Goal: Transaction & Acquisition: Purchase product/service

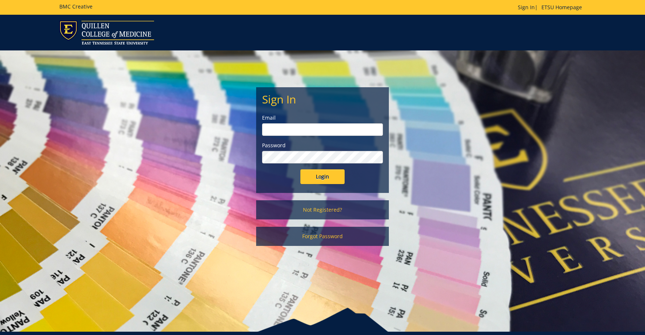
click at [297, 127] on input "email" at bounding box center [322, 129] width 121 height 13
type input "[PERSON_NAME][EMAIL_ADDRESS][DOMAIN_NAME]"
click at [326, 177] on input "Login" at bounding box center [322, 176] width 44 height 15
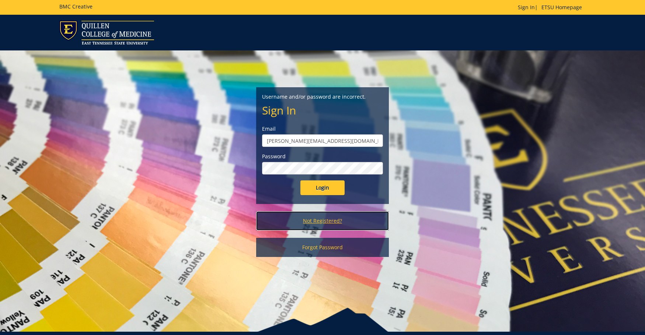
click at [331, 219] on link "Not Registered?" at bounding box center [322, 220] width 133 height 19
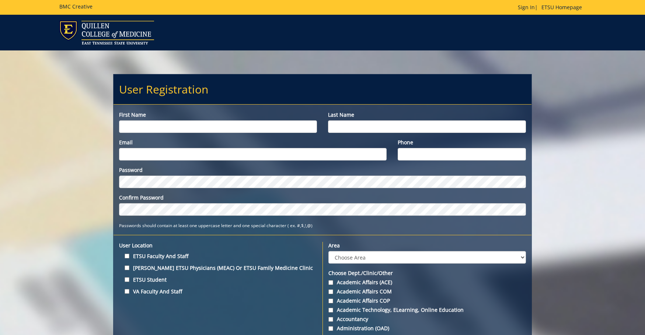
click at [247, 126] on input "First name" at bounding box center [218, 126] width 198 height 13
type input "Gabrielle"
type input "DeRocher"
type input "[PERSON_NAME][EMAIL_ADDRESS][DOMAIN_NAME]"
click at [430, 155] on input "Phone" at bounding box center [462, 154] width 128 height 13
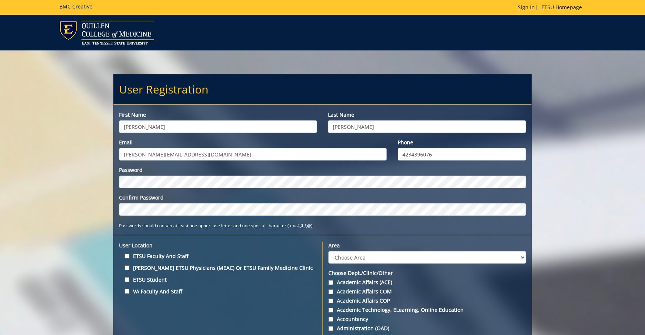
type input "4234396076"
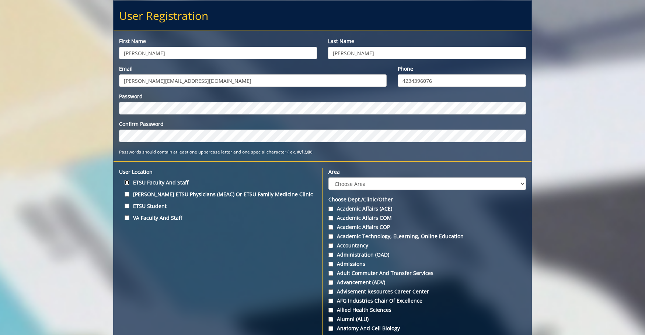
drag, startPoint x: 125, startPoint y: 181, endPoint x: 139, endPoint y: 182, distance: 13.8
click at [126, 181] on input "ETSU Faculty and Staff" at bounding box center [127, 182] width 5 height 5
checkbox input "true"
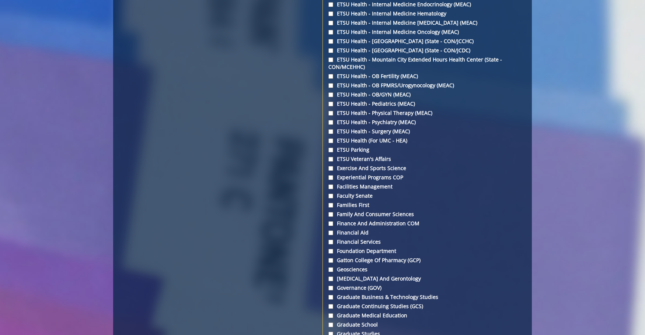
scroll to position [1289, 0]
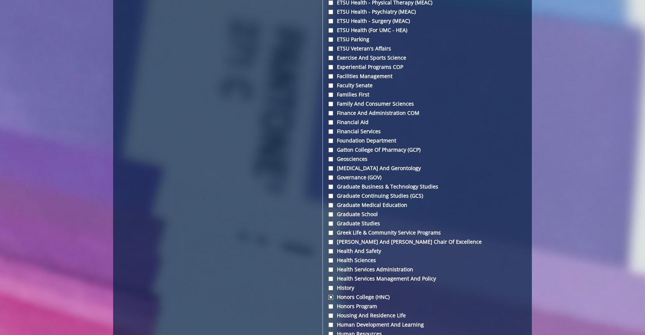
click at [330, 296] on input "Honors College (HNC)" at bounding box center [330, 297] width 5 height 5
checkbox input "true"
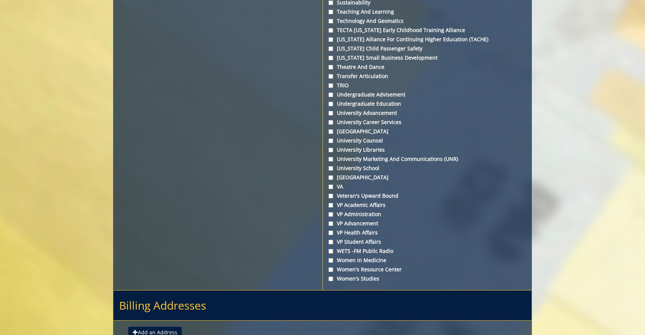
scroll to position [2696, 0]
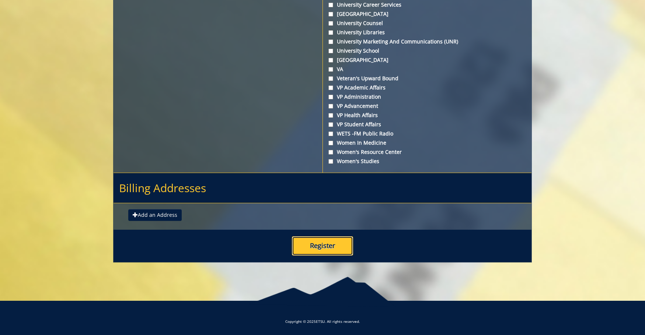
click at [321, 245] on button "Register" at bounding box center [322, 246] width 61 height 19
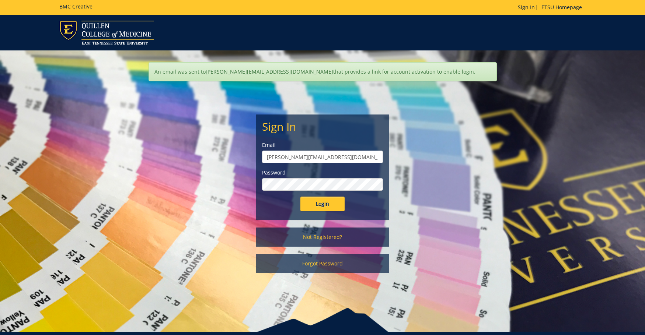
click at [300, 197] on input "Login" at bounding box center [322, 204] width 44 height 15
click at [282, 177] on div "Password" at bounding box center [322, 180] width 121 height 22
click at [300, 197] on input "Login" at bounding box center [322, 204] width 44 height 15
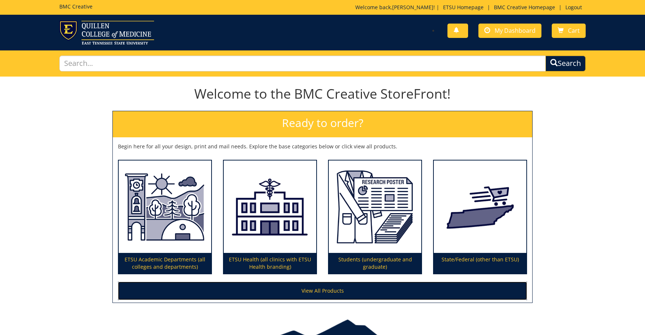
click at [285, 293] on link "View All Products" at bounding box center [322, 291] width 409 height 18
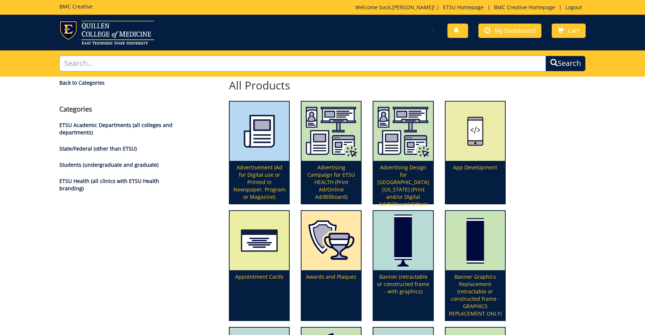
click at [97, 60] on input "text" at bounding box center [302, 64] width 486 height 16
type input "rack card"
click at [545, 56] on button "Search" at bounding box center [565, 64] width 40 height 16
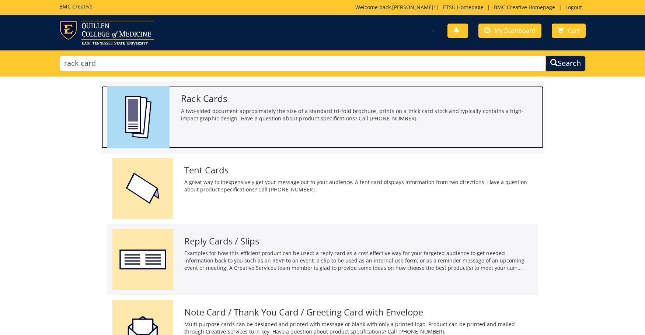
drag, startPoint x: 224, startPoint y: 114, endPoint x: 218, endPoint y: 119, distance: 7.3
click at [224, 115] on p "A two-sided document approximately the size of a standard tri-fold brochure, pr…" at bounding box center [359, 114] width 357 height 15
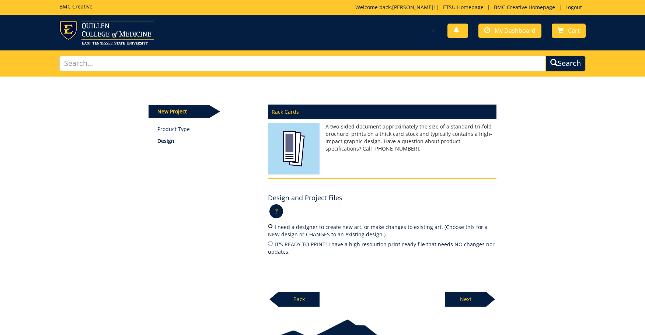
drag, startPoint x: 270, startPoint y: 225, endPoint x: 283, endPoint y: 227, distance: 13.0
click at [270, 226] on input "I need a designer to create new art, or make changes to existing art. (Choose t…" at bounding box center [270, 226] width 5 height 5
radio input "true"
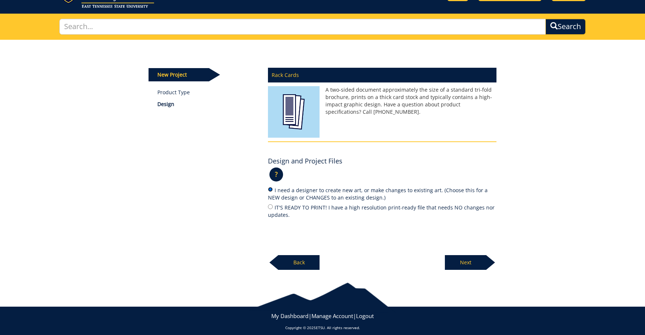
scroll to position [43, 0]
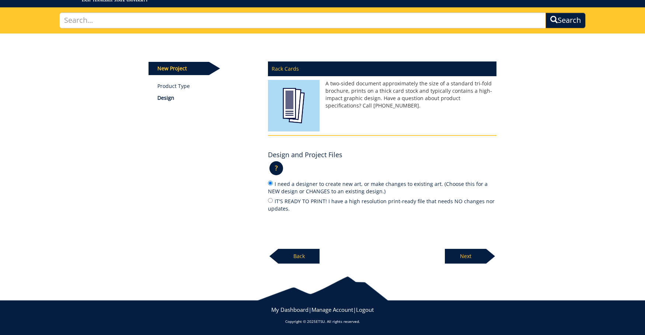
click at [470, 255] on p "Next" at bounding box center [465, 256] width 41 height 15
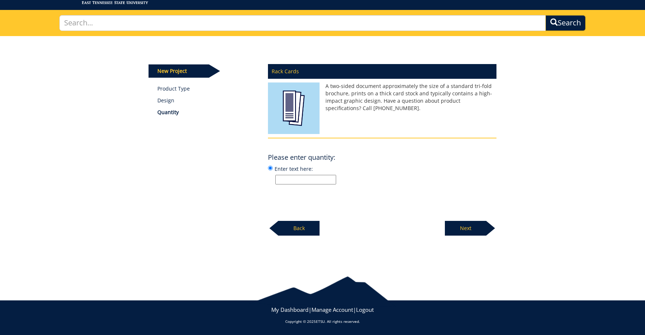
scroll to position [41, 0]
click at [314, 158] on h4 "Please enter quantity:" at bounding box center [301, 157] width 67 height 7
drag, startPoint x: 314, startPoint y: 158, endPoint x: 305, endPoint y: 179, distance: 23.3
click at [305, 179] on input "Enter text here:" at bounding box center [305, 180] width 61 height 10
type input "1,000"
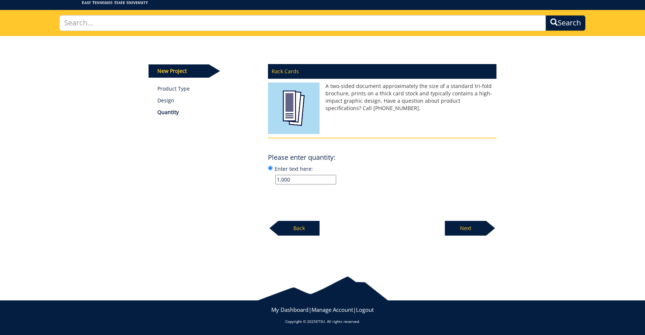
click at [465, 227] on p "Next" at bounding box center [465, 228] width 41 height 15
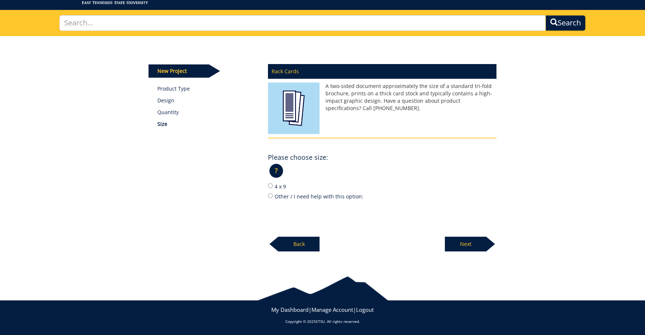
click at [277, 172] on p "?" at bounding box center [276, 171] width 14 height 14
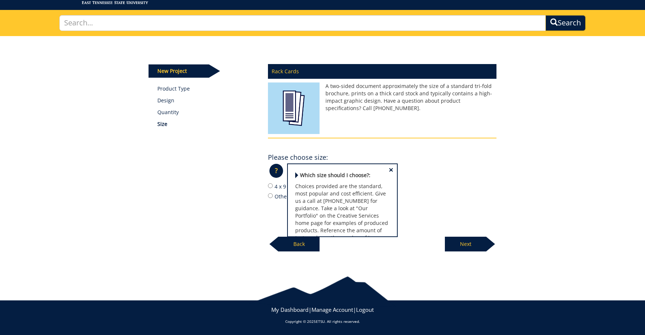
drag, startPoint x: 239, startPoint y: 208, endPoint x: 244, endPoint y: 207, distance: 4.6
click at [239, 208] on div "New Project Product Type Design Quantity Size Rack Cards A two-sided document a…" at bounding box center [322, 144] width 359 height 216
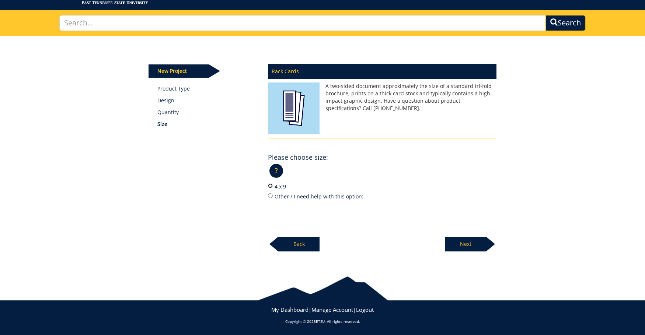
click at [269, 186] on input "4 x 9" at bounding box center [270, 185] width 5 height 5
radio input "true"
click at [475, 246] on p "Next" at bounding box center [465, 244] width 41 height 15
click at [270, 186] on input "80# Matte Cover" at bounding box center [270, 185] width 5 height 5
radio input "true"
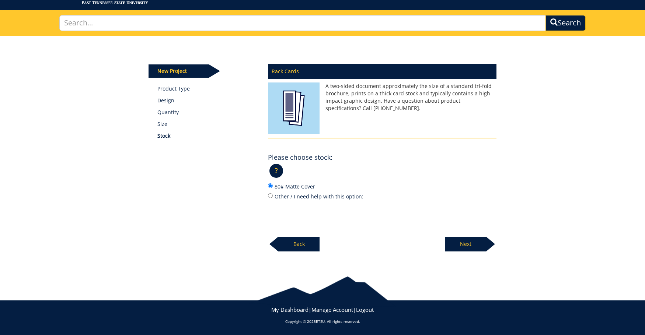
drag, startPoint x: 460, startPoint y: 247, endPoint x: 428, endPoint y: 240, distance: 32.4
click at [460, 246] on p "Next" at bounding box center [465, 244] width 41 height 15
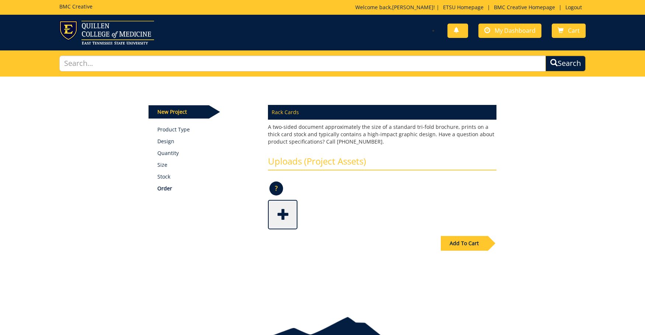
click at [284, 215] on span at bounding box center [283, 214] width 29 height 26
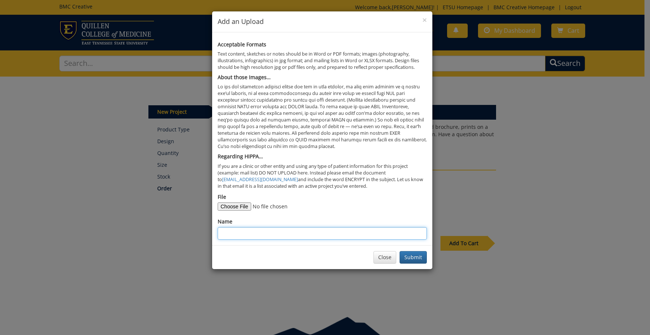
click at [267, 230] on input "Name" at bounding box center [322, 233] width 209 height 13
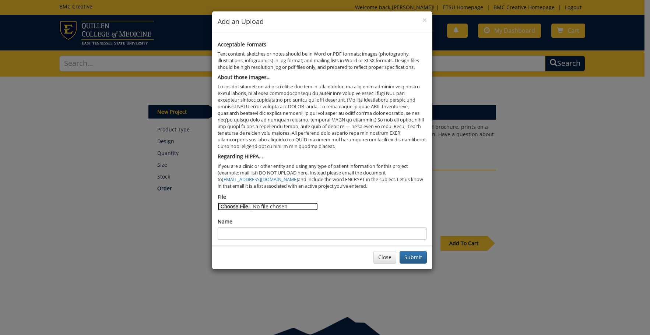
click at [247, 205] on input "File" at bounding box center [268, 207] width 100 height 8
click at [240, 208] on input "File" at bounding box center [268, 207] width 100 height 8
click at [535, 189] on div "× Add an Upload Acceptable Formats Text content, sketches or notes should be in…" at bounding box center [325, 167] width 650 height 335
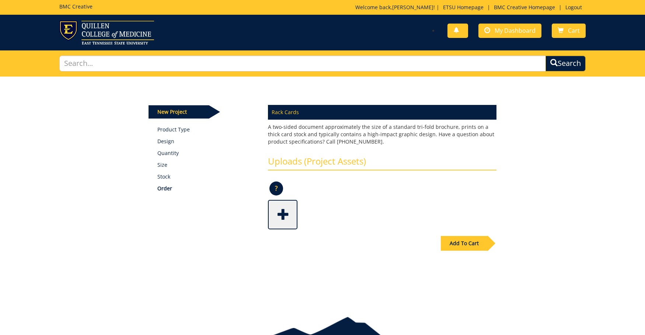
click at [288, 212] on span at bounding box center [283, 214] width 29 height 26
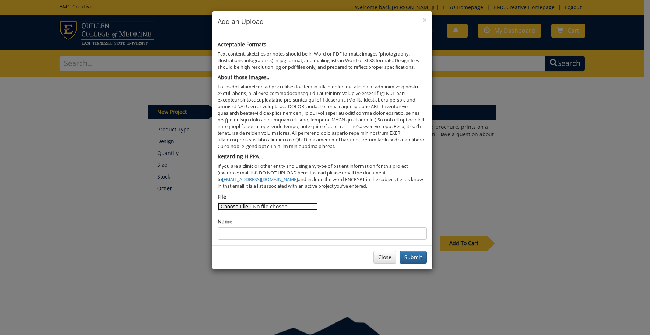
click at [238, 207] on input "File" at bounding box center [268, 207] width 100 height 8
type input "C:\fakepath\Honors Changemaker Rack Card.docx"
click at [413, 255] on button "Submit" at bounding box center [413, 257] width 27 height 13
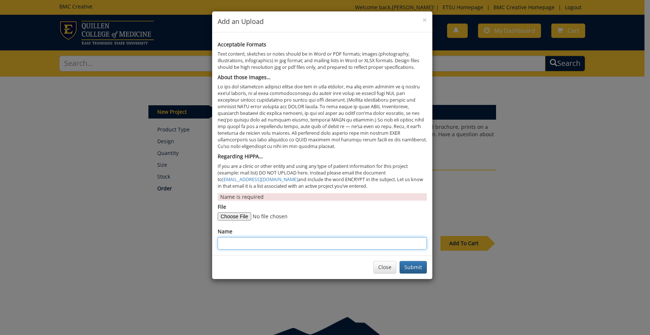
click at [271, 248] on input "Name" at bounding box center [322, 243] width 209 height 13
type input "Gabrielle DeRocher"
click at [413, 268] on button "Submit" at bounding box center [413, 267] width 27 height 13
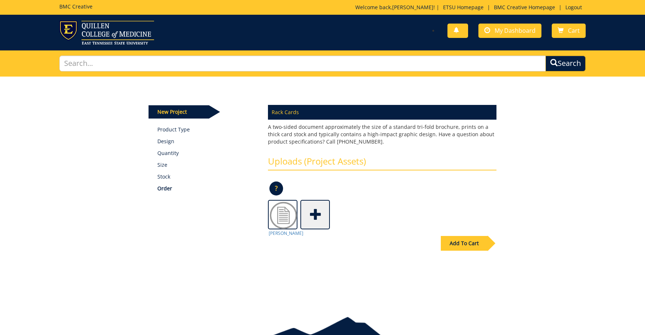
click at [315, 218] on span at bounding box center [315, 214] width 29 height 26
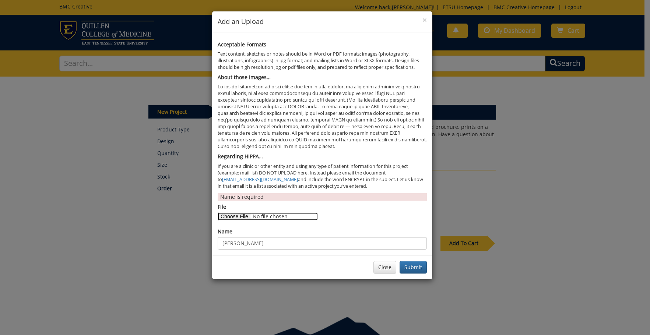
click at [244, 218] on input "File" at bounding box center [268, 217] width 100 height 8
click at [414, 268] on button "Submit" at bounding box center [413, 267] width 27 height 13
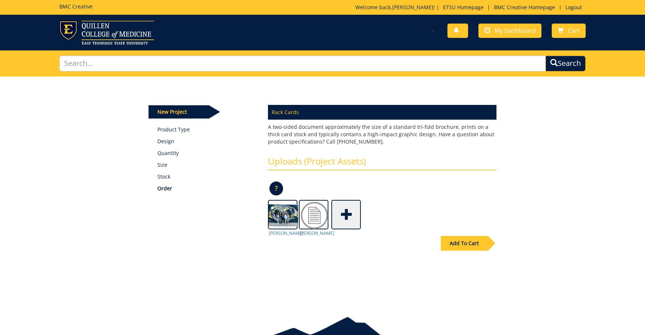
click at [351, 215] on span at bounding box center [346, 214] width 29 height 26
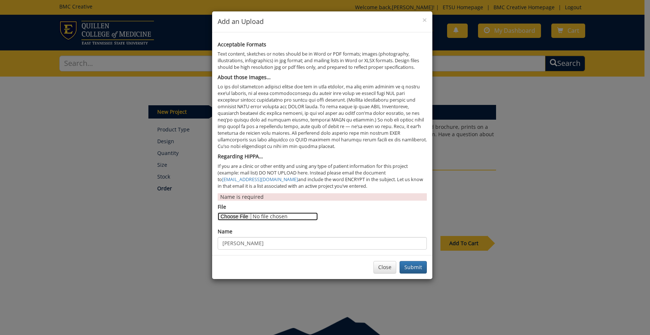
click at [243, 217] on input "File" at bounding box center [268, 217] width 100 height 8
click at [419, 269] on button "Submit" at bounding box center [413, 267] width 27 height 13
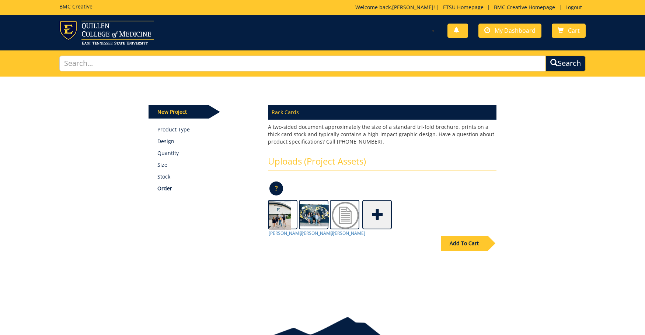
click at [377, 221] on span at bounding box center [377, 214] width 29 height 26
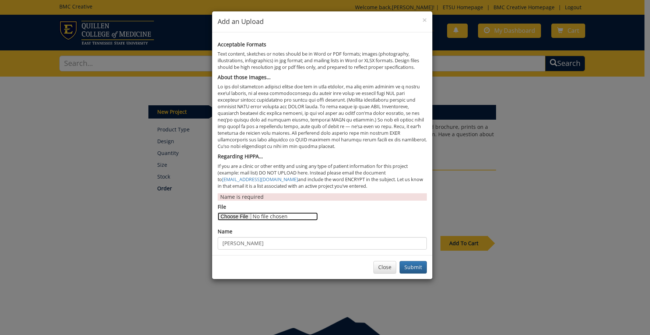
click at [241, 213] on input "File" at bounding box center [268, 217] width 100 height 8
click at [423, 266] on button "Submit" at bounding box center [413, 267] width 27 height 13
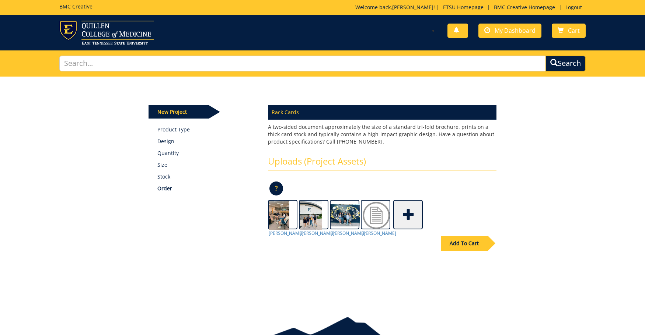
click at [407, 216] on span at bounding box center [408, 214] width 29 height 26
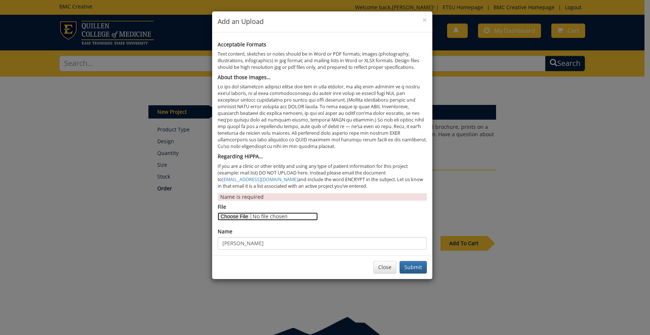
click at [242, 216] on input "File" at bounding box center [268, 217] width 100 height 8
click at [414, 270] on button "Submit" at bounding box center [413, 267] width 27 height 13
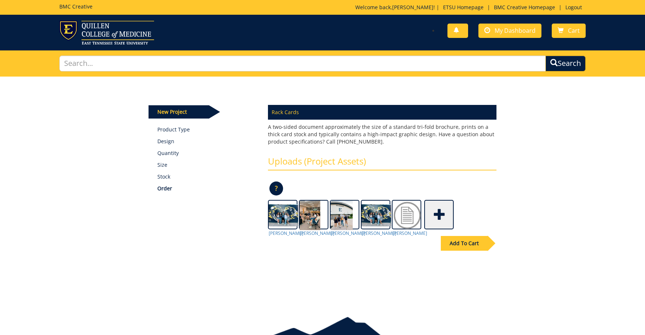
drag, startPoint x: 288, startPoint y: 216, endPoint x: 273, endPoint y: 260, distance: 47.1
click at [274, 261] on div "Add To Cart" at bounding box center [322, 259] width 359 height 58
click at [283, 218] on img at bounding box center [283, 215] width 29 height 22
drag, startPoint x: 283, startPoint y: 218, endPoint x: 264, endPoint y: 237, distance: 26.1
click at [264, 237] on div "Add To Cart" at bounding box center [322, 259] width 359 height 58
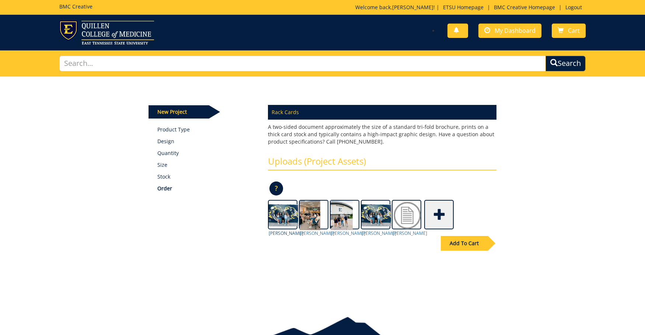
click at [282, 214] on img at bounding box center [283, 215] width 29 height 22
click at [277, 187] on p "?" at bounding box center [276, 189] width 14 height 14
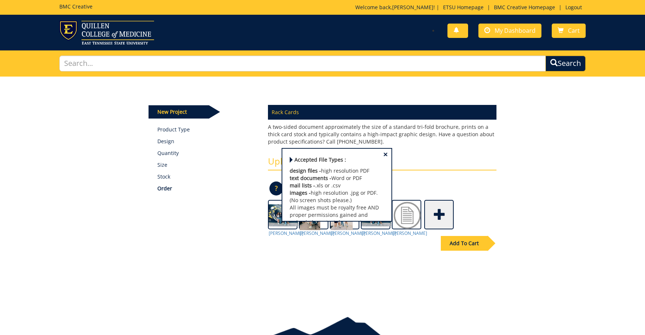
click at [279, 251] on div "Add To Cart" at bounding box center [322, 259] width 359 height 58
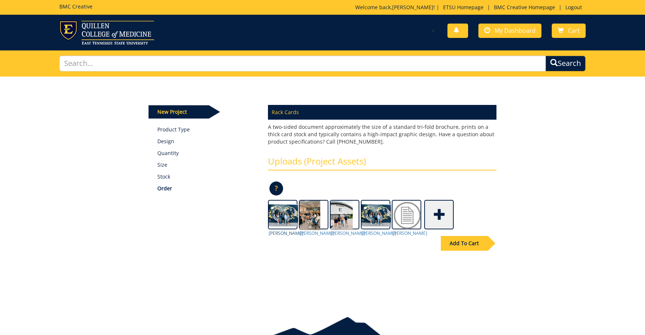
click at [289, 214] on img at bounding box center [283, 215] width 29 height 22
drag, startPoint x: 289, startPoint y: 214, endPoint x: 258, endPoint y: 250, distance: 48.0
click at [258, 250] on div "Add To Cart" at bounding box center [322, 259] width 359 height 58
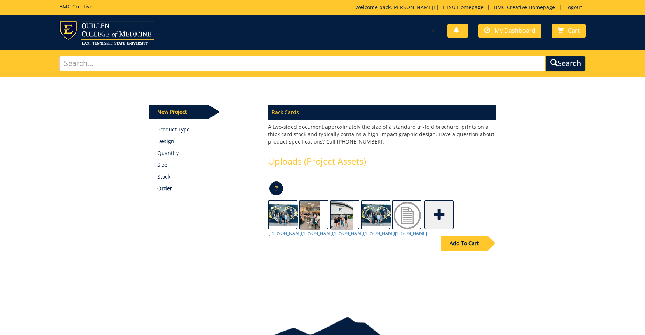
click at [438, 211] on span at bounding box center [439, 214] width 29 height 26
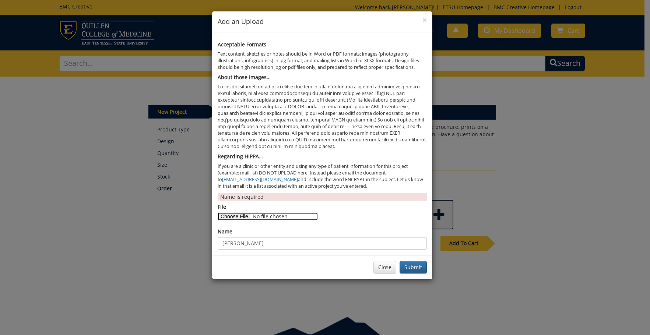
click at [240, 217] on input "File" at bounding box center [268, 217] width 100 height 8
type input "C:\fakepath\HonorsStudentsPhoto4.jpeg"
click at [410, 271] on button "Submit" at bounding box center [413, 267] width 27 height 13
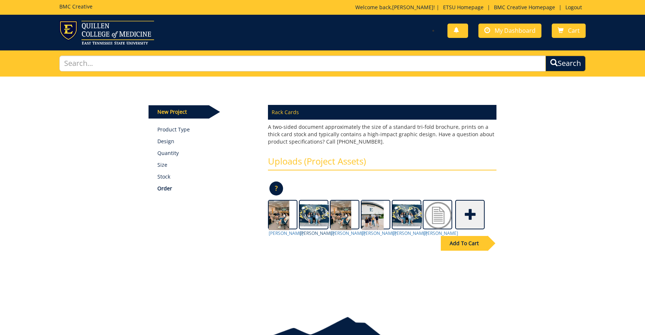
click at [315, 213] on img at bounding box center [314, 215] width 29 height 22
click at [435, 214] on img at bounding box center [437, 215] width 29 height 29
click at [437, 233] on div "Add To Cart" at bounding box center [322, 259] width 359 height 58
click at [434, 217] on img at bounding box center [437, 215] width 29 height 29
click at [467, 239] on div "Add To Cart" at bounding box center [464, 243] width 47 height 15
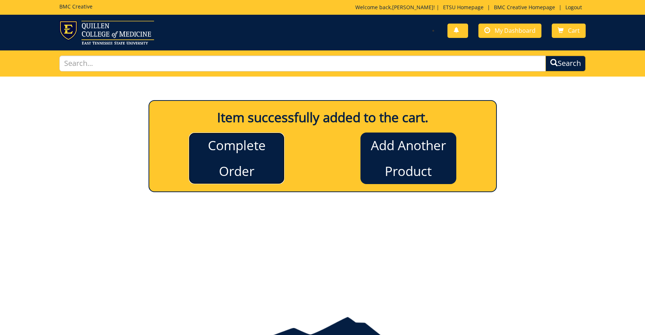
click at [246, 165] on link "Complete Order" at bounding box center [237, 159] width 96 height 52
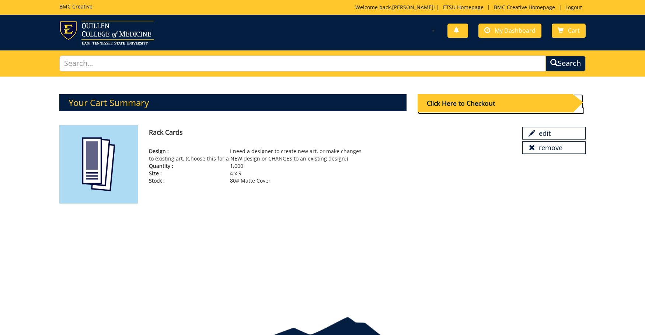
click at [482, 103] on div "Click Here to Checkout" at bounding box center [494, 103] width 155 height 18
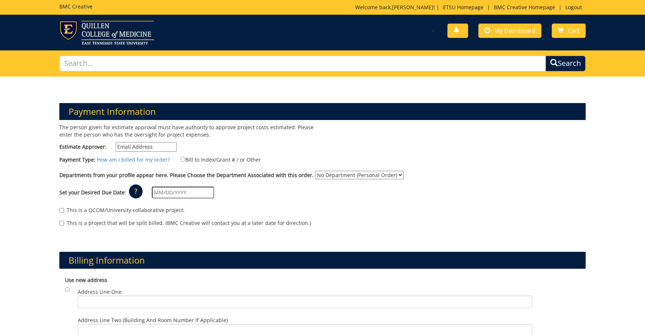
click at [154, 145] on input "Estimate Approver:" at bounding box center [146, 147] width 61 height 10
type input "derocher@etsu.edu"
click at [181, 160] on input "Bill to Index/Grant # / or Other" at bounding box center [183, 159] width 5 height 5
radio input "true"
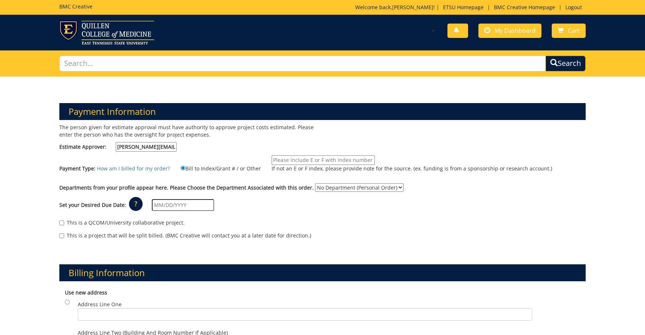
click at [290, 160] on input "If not an E or F index, please provide note for the source. (ex. funding is fro…" at bounding box center [323, 160] width 103 height 10
click at [146, 168] on link "How am I billed for my order?" at bounding box center [133, 168] width 73 height 7
click at [298, 159] on input "If not an E or F index, please provide note for the source. (ex. funding is fro…" at bounding box center [323, 160] width 103 height 10
click at [181, 169] on input "Bill to Index/Grant # / or Other" at bounding box center [183, 168] width 5 height 5
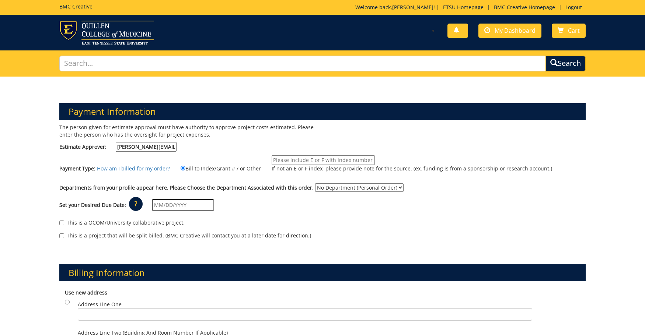
click at [298, 161] on input "If not an E or F index, please provide note for the source. (ex. funding is fro…" at bounding box center [323, 160] width 103 height 10
type input "E28000"
click at [338, 188] on select "No Department (Personal Order) Honors College (HNC)" at bounding box center [359, 187] width 88 height 8
select select "95"
click at [315, 183] on select "No Department (Personal Order) Honors College (HNC)" at bounding box center [359, 187] width 88 height 8
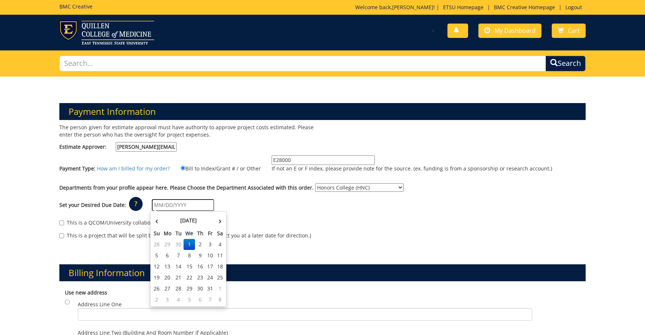
click at [187, 204] on input "text" at bounding box center [183, 205] width 62 height 12
click at [132, 204] on p "?" at bounding box center [136, 204] width 14 height 14
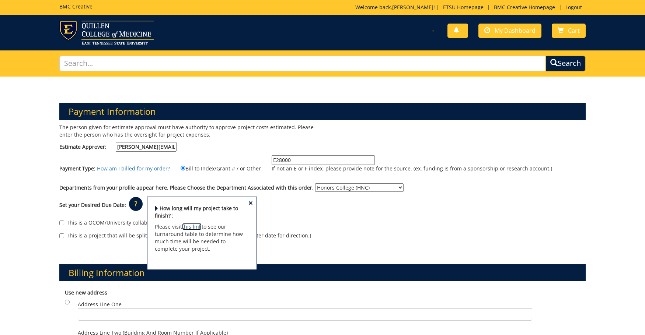
click at [195, 227] on link "this link" at bounding box center [192, 226] width 20 height 7
click at [272, 228] on div "This is a QCOM/University collaborative project." at bounding box center [322, 224] width 526 height 11
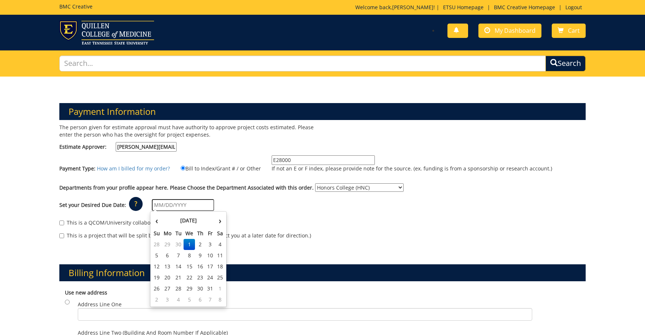
click at [183, 203] on input "text" at bounding box center [183, 205] width 62 height 12
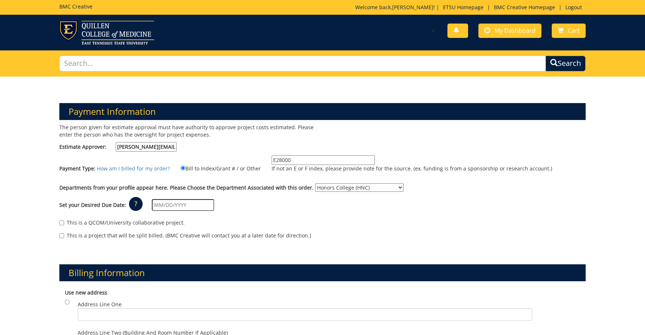
click at [273, 209] on div "Set your Desired Due Date: ? × How long will my project take to finish? : Pleas…" at bounding box center [322, 205] width 537 height 20
click at [133, 203] on p "?" at bounding box center [136, 204] width 14 height 14
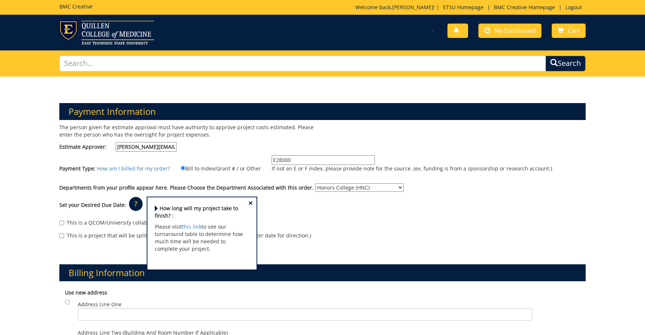
click at [125, 229] on div "This is a QCOM/University collaborative project." at bounding box center [322, 224] width 526 height 11
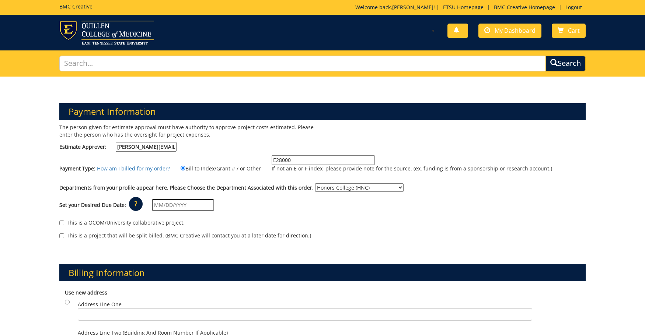
click at [170, 206] on input "text" at bounding box center [183, 205] width 62 height 12
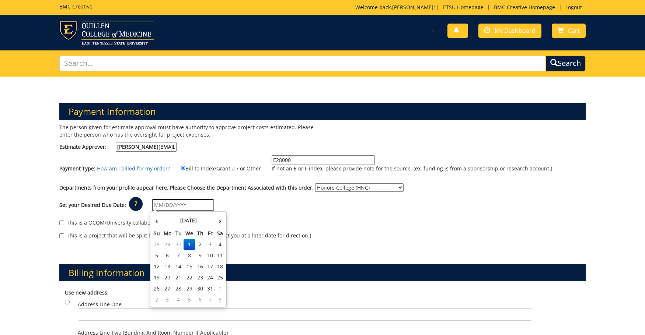
click at [129, 200] on p "?" at bounding box center [136, 204] width 14 height 14
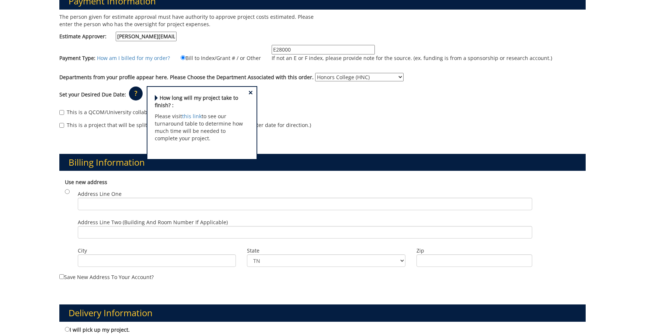
scroll to position [37, 0]
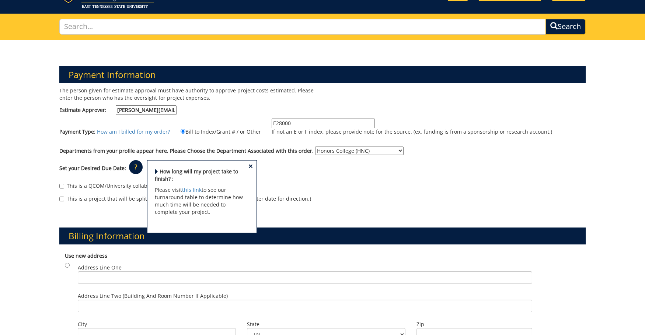
click at [248, 168] on span "×" at bounding box center [250, 166] width 4 height 8
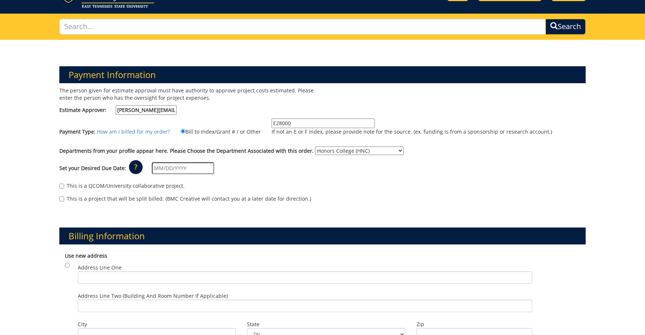
click at [174, 165] on input "text" at bounding box center [183, 168] width 62 height 12
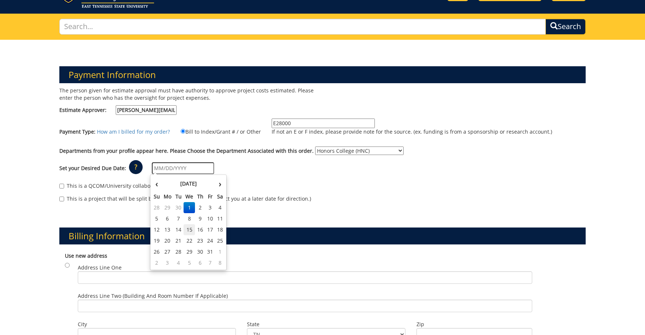
click at [191, 228] on td "15" at bounding box center [189, 229] width 12 height 11
type input "[DATE]"
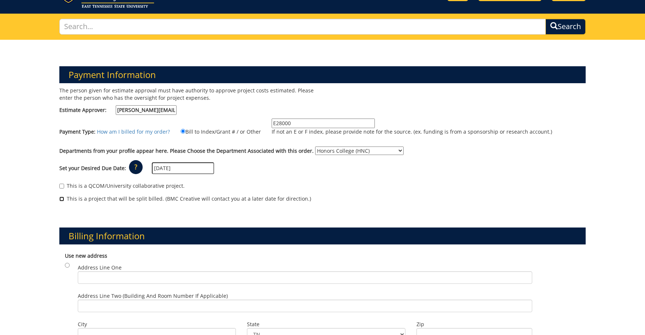
click at [63, 199] on input "This is a project that will be split billed. (BMC Creative will contact you at …" at bounding box center [61, 199] width 5 height 5
checkbox input "true"
click at [64, 181] on div "This is a QCOM/University collaborative project. This is a project that will be…" at bounding box center [322, 194] width 537 height 31
click at [64, 188] on input "This is a QCOM/University collaborative project." at bounding box center [61, 186] width 5 height 5
checkbox input "true"
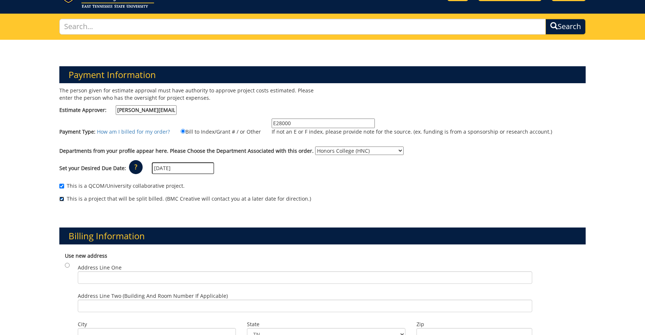
click at [62, 199] on input "This is a project that will be split billed. (BMC Creative will contact you at …" at bounding box center [61, 199] width 5 height 5
checkbox input "false"
click at [60, 185] on input "This is a QCOM/University collaborative project." at bounding box center [61, 186] width 5 height 5
checkbox input "false"
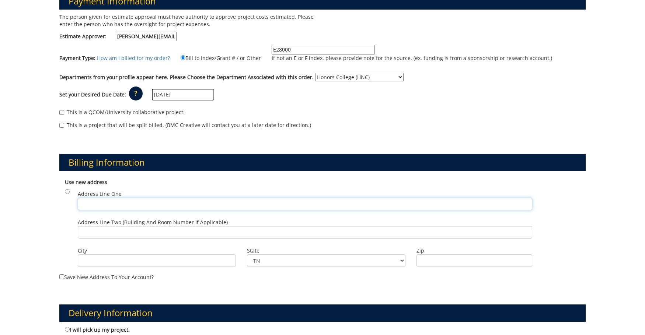
click at [96, 204] on input "Address Line One" at bounding box center [305, 204] width 454 height 13
click at [144, 194] on label "Address Line One" at bounding box center [305, 200] width 454 height 20
click at [144, 198] on input "Address Line One" at bounding box center [305, 204] width 454 height 13
type input "PO Box 70589"
click at [161, 265] on input "City" at bounding box center [157, 261] width 158 height 13
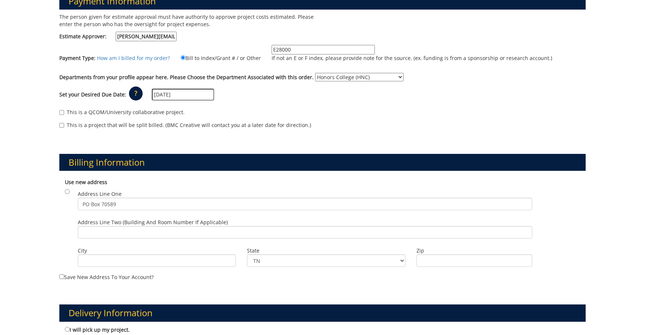
click at [182, 283] on div "Billing Information Use new address Address Line One PO Box 70589 City State TN" at bounding box center [322, 211] width 537 height 151
click at [165, 261] on input "City" at bounding box center [157, 261] width 158 height 13
type input "Johnson City"
click at [428, 258] on input "Zip" at bounding box center [474, 261] width 116 height 13
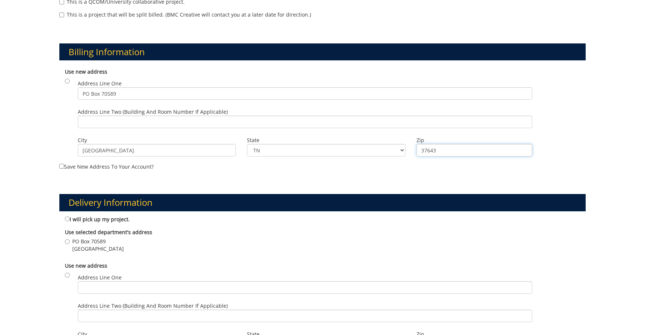
type input "37643"
click at [69, 79] on div "Use new address Address Line One PO Box 70589 Address Line Two (Building and Ro…" at bounding box center [322, 113] width 526 height 98
click at [68, 81] on input "radio" at bounding box center [67, 81] width 5 height 5
radio input "true"
click at [194, 191] on div "Delivery Information I will pick up my project. Use selected department's addre…" at bounding box center [322, 273] width 537 height 194
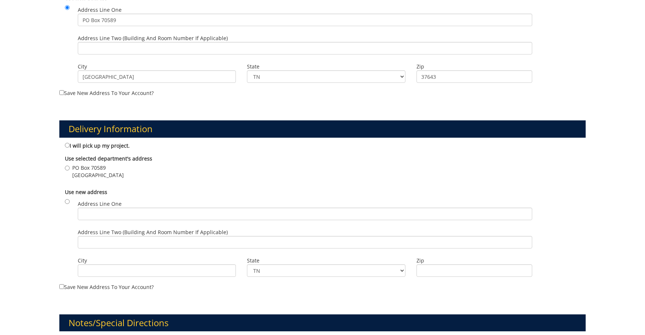
scroll to position [332, 0]
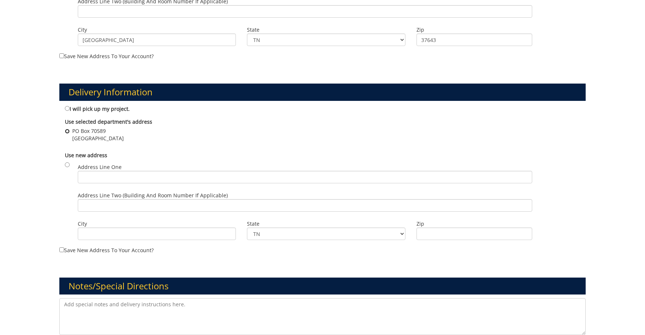
click at [67, 132] on input "PO Box 70589 Johnson City , TN 37614" at bounding box center [67, 131] width 5 height 5
radio input "true"
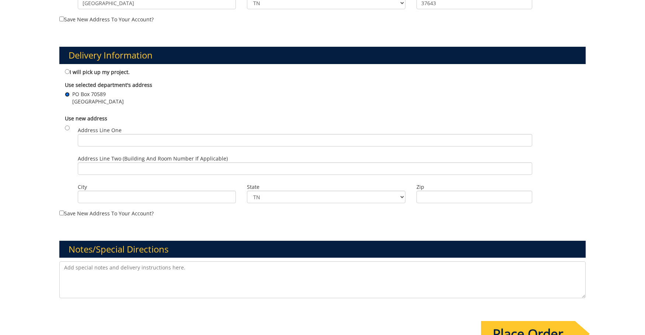
scroll to position [479, 0]
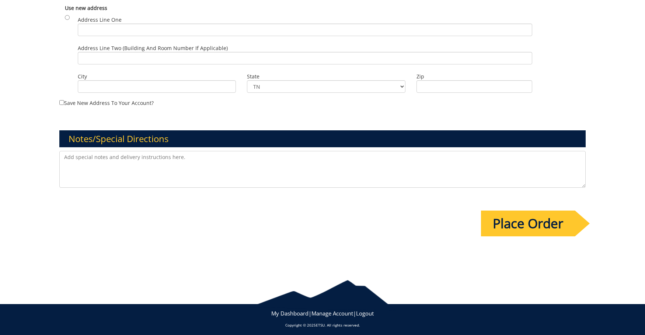
click at [521, 225] on input "Place Order" at bounding box center [528, 224] width 94 height 26
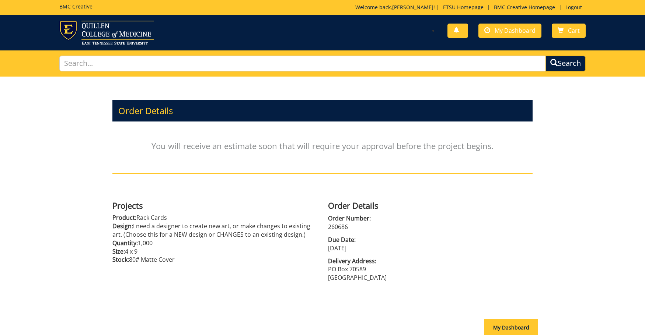
scroll to position [73, 0]
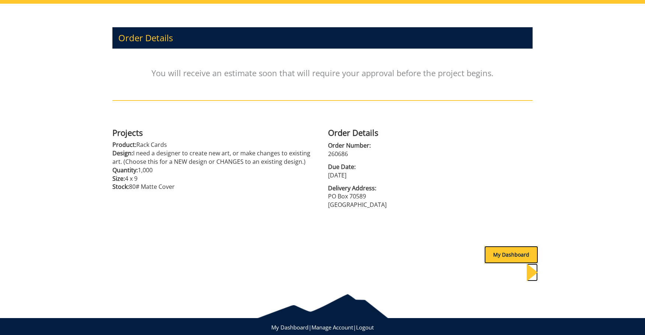
click at [500, 252] on div "My Dashboard" at bounding box center [511, 255] width 54 height 18
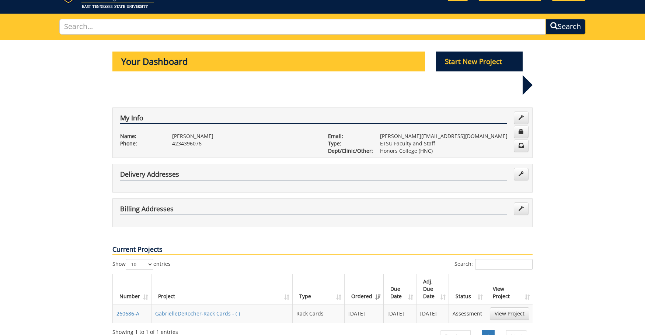
scroll to position [111, 0]
